Goal: Task Accomplishment & Management: Manage account settings

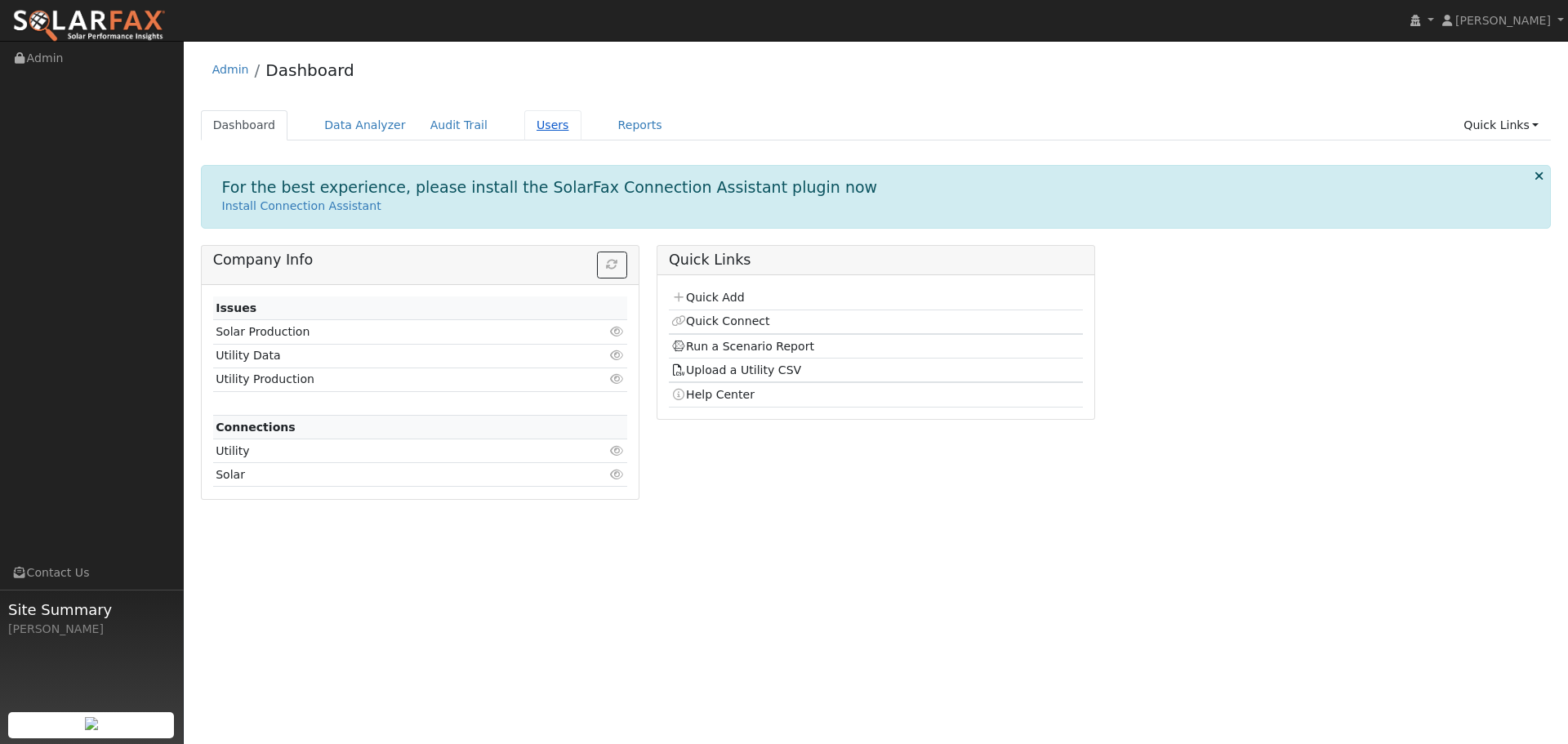
click at [524, 124] on link "Users" at bounding box center [553, 125] width 58 height 31
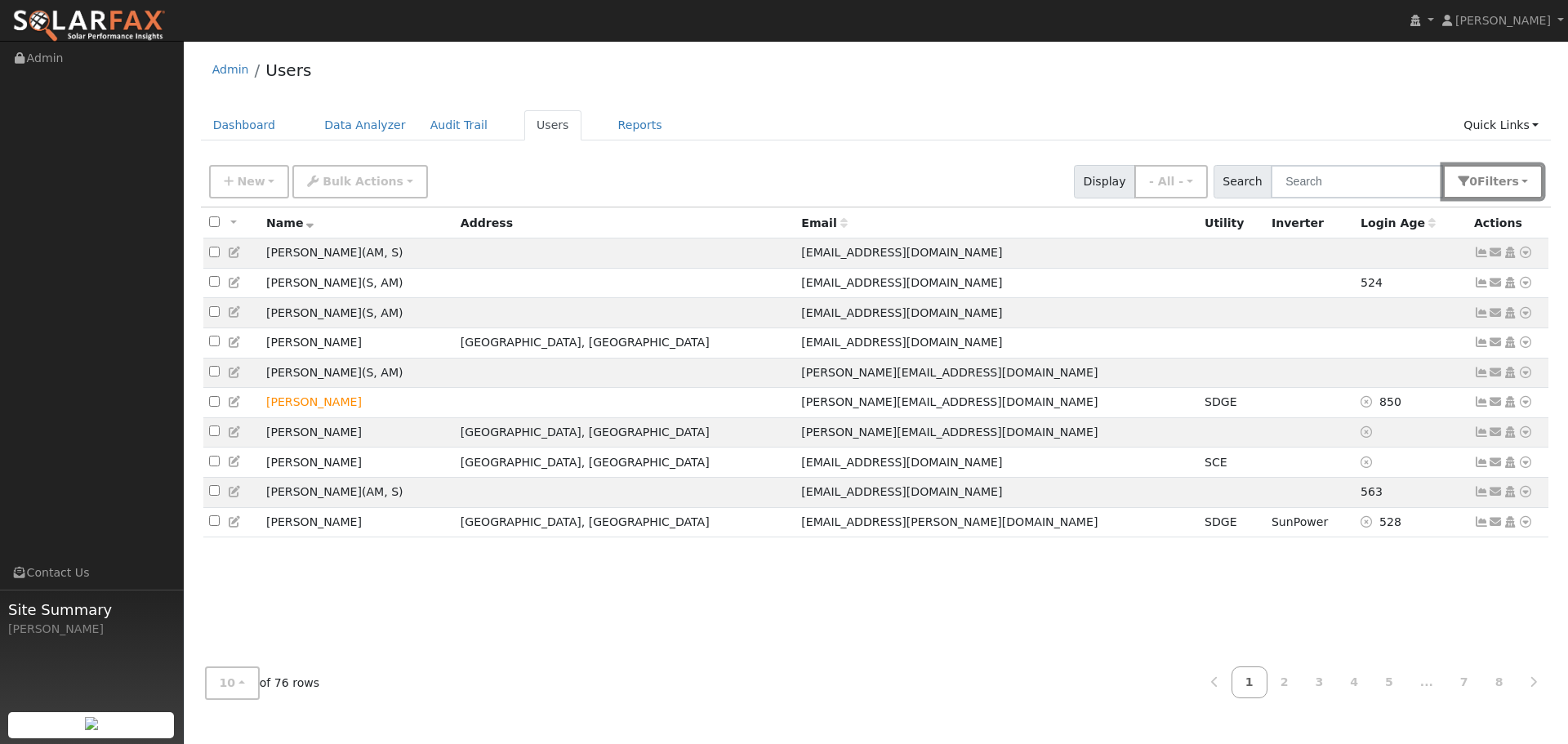
click at [1476, 183] on button "0 Filter s" at bounding box center [1493, 181] width 99 height 33
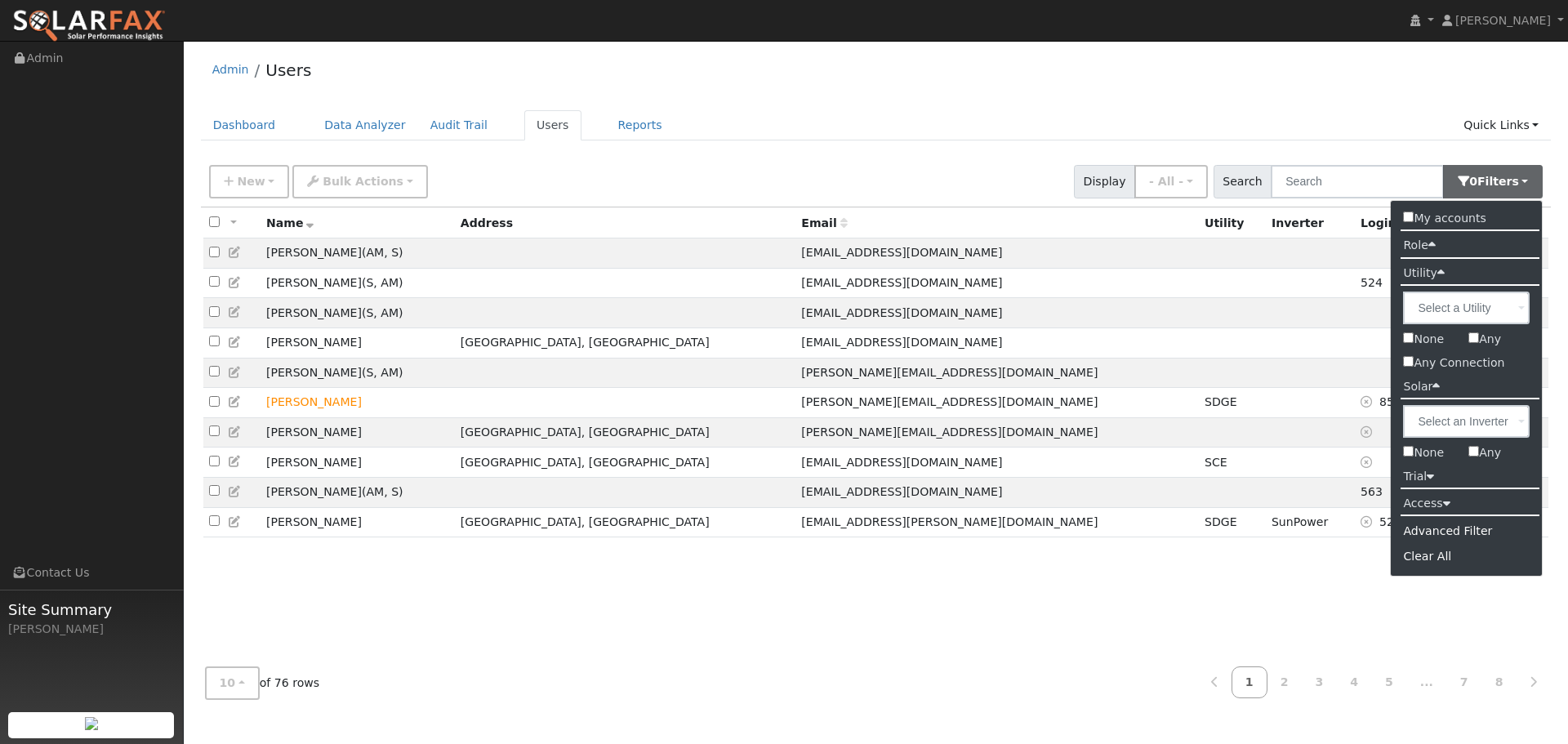
click at [1471, 456] on input "Any" at bounding box center [1474, 451] width 10 height 10
checkbox input "true"
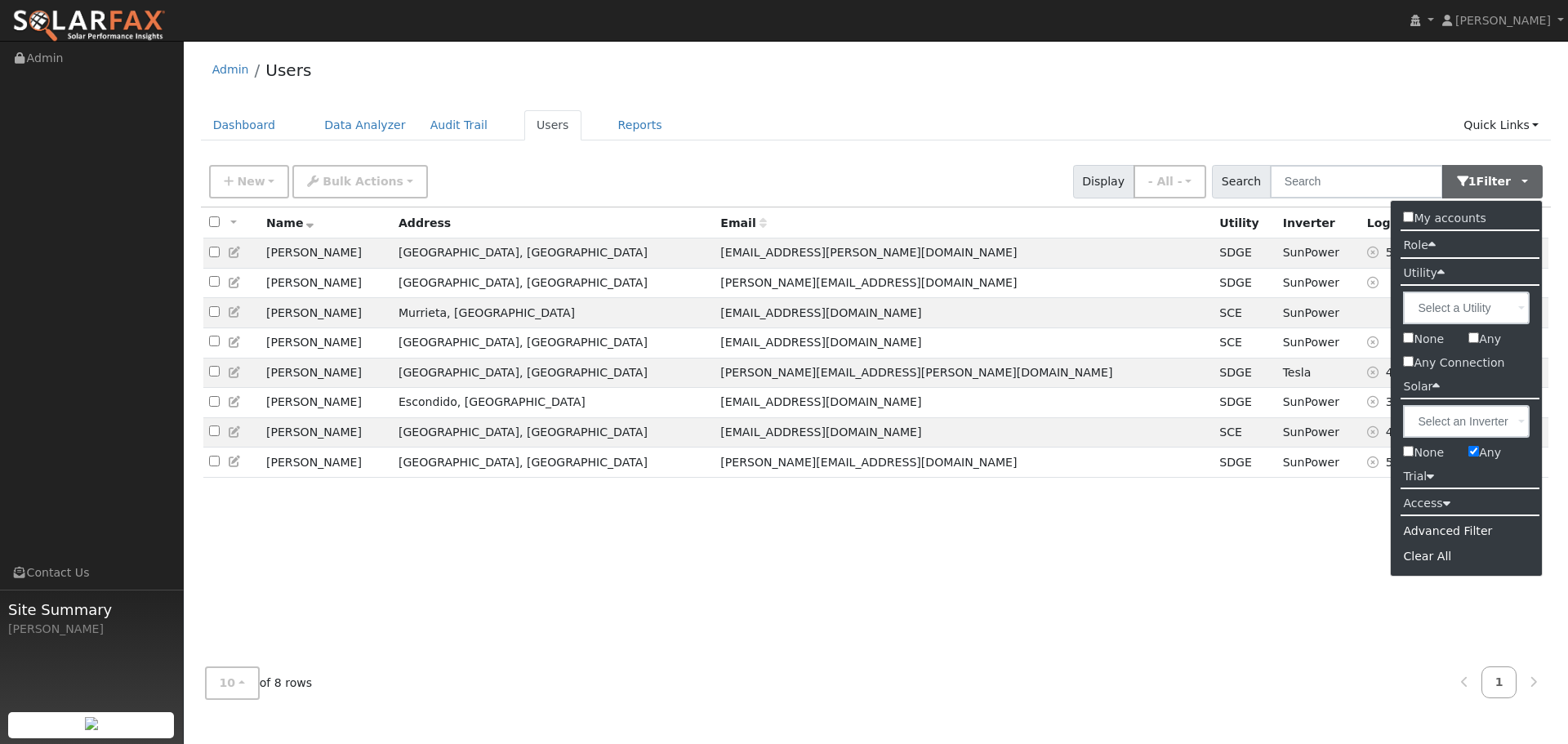
click at [1418, 507] on label "Access" at bounding box center [1426, 502] width 71 height 24
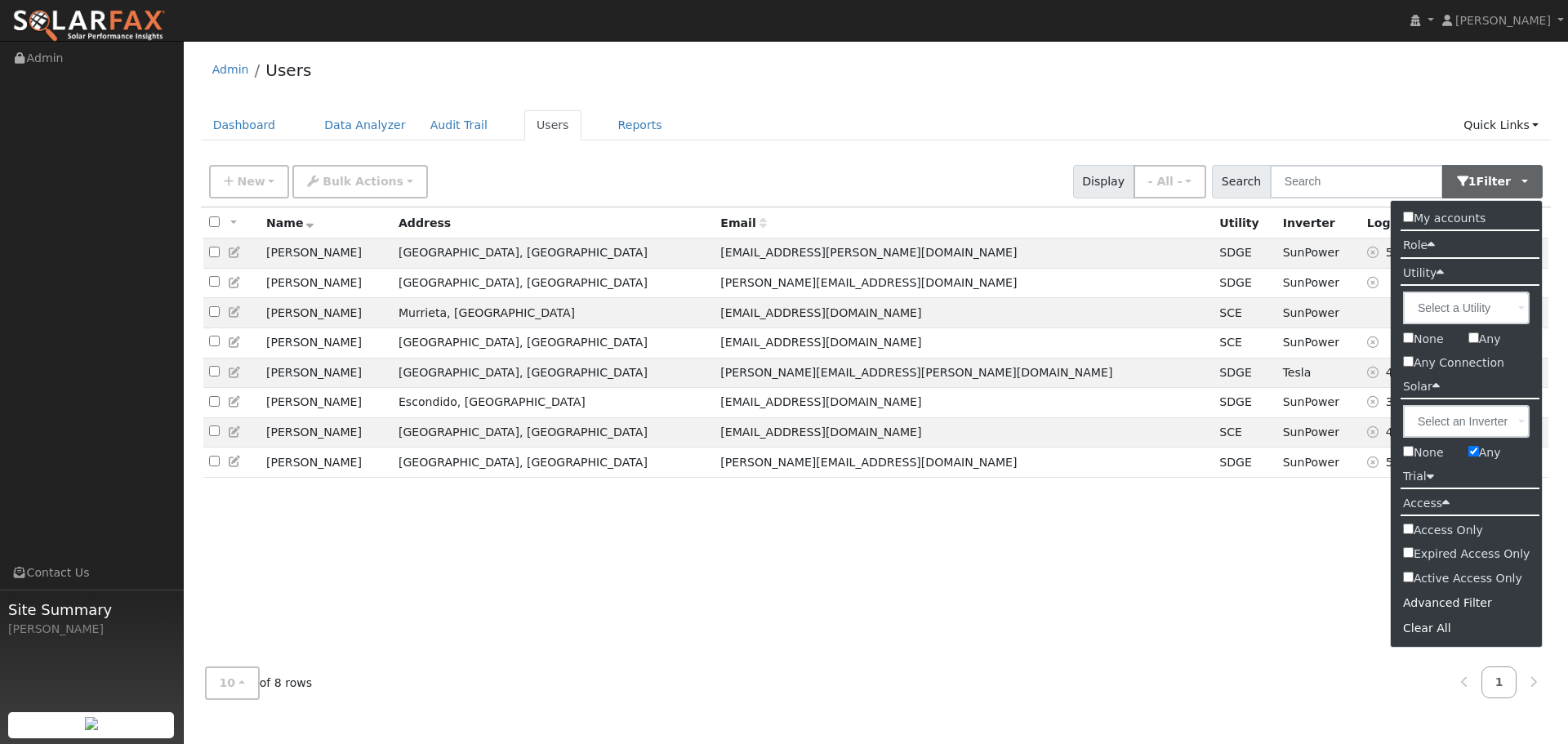
click at [1433, 583] on label "Active Access Only" at bounding box center [1467, 577] width 152 height 24
click at [1414, 582] on input "Active Access Only" at bounding box center [1408, 577] width 10 height 10
checkbox input "true"
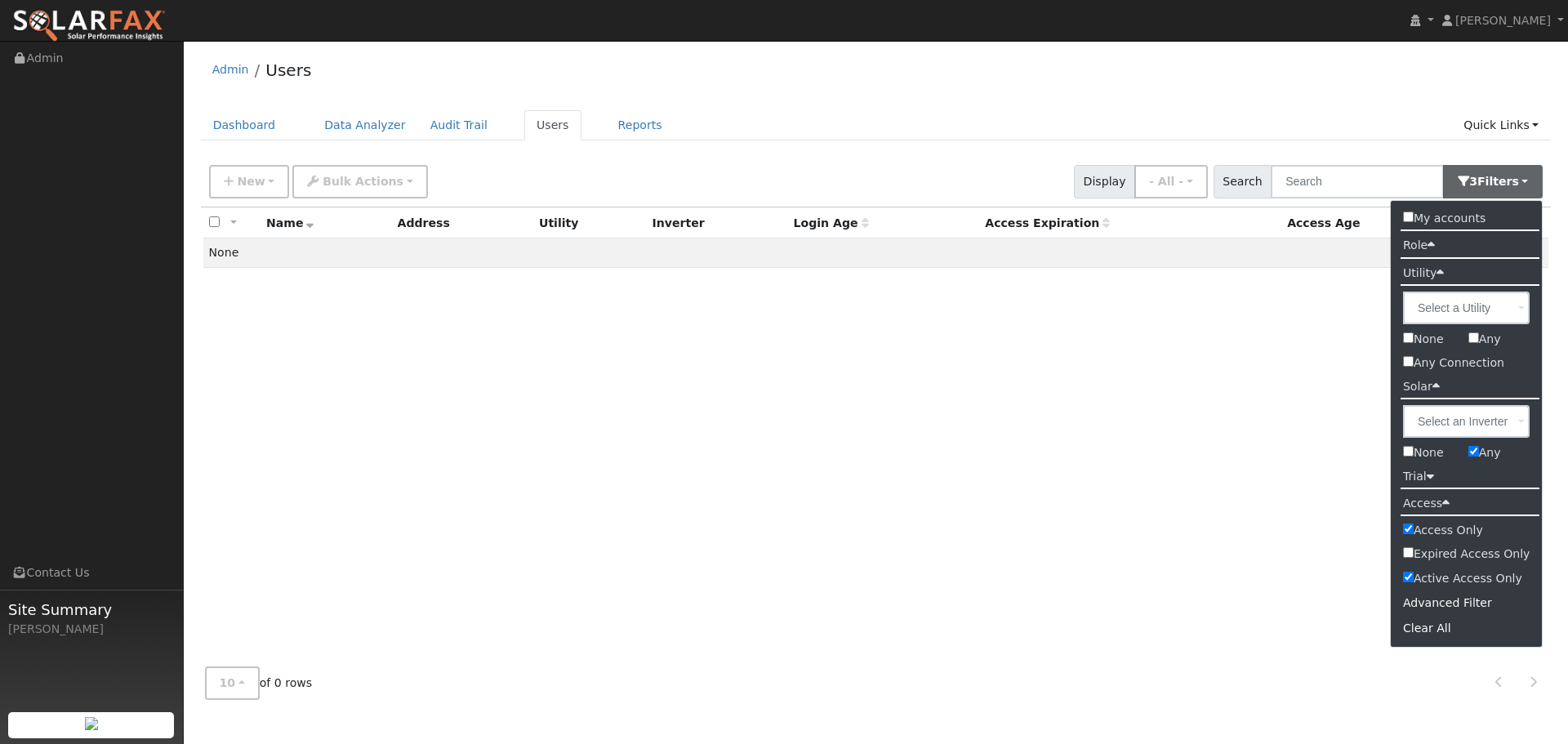
click at [1477, 452] on input "Any" at bounding box center [1474, 451] width 10 height 10
checkbox input "false"
click at [952, 449] on div "All None All on page None on page Name Address Utility Inverter Login Age Acces…" at bounding box center [876, 431] width 1351 height 447
